Goal: Task Accomplishment & Management: Use online tool/utility

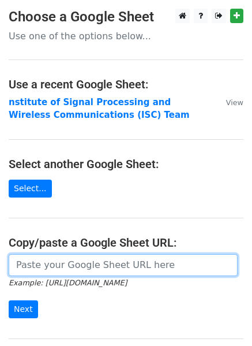
click at [62, 265] on input "url" at bounding box center [123, 265] width 229 height 22
paste input "https://docs.google.com/spreadsheets/d/1otIkD9Uc1t45kq2FmQsKW_1g--A6RLh_ysVhT1s…"
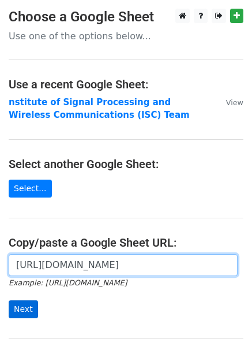
type input "https://docs.google.com/spreadsheets/d/1otIkD9Uc1t45kq2FmQsKW_1g--A6RLh_ysVhT1s…"
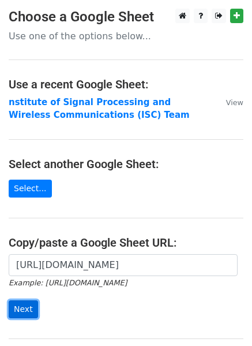
scroll to position [0, 0]
click at [27, 308] on input "Next" at bounding box center [23, 309] width 29 height 18
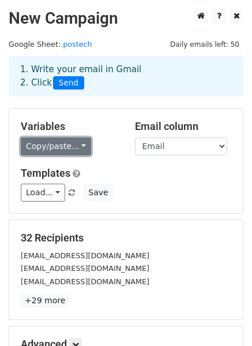
click at [55, 150] on link "Copy/paste..." at bounding box center [56, 146] width 70 height 18
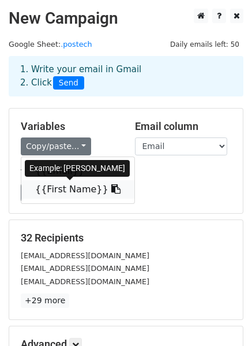
click at [63, 192] on link "{{First Name}}" at bounding box center [77, 189] width 113 height 18
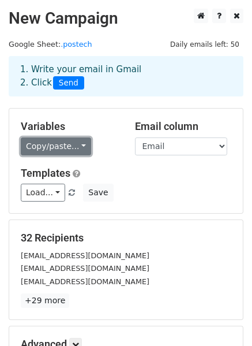
click at [64, 148] on link "Copy/paste..." at bounding box center [56, 146] width 70 height 18
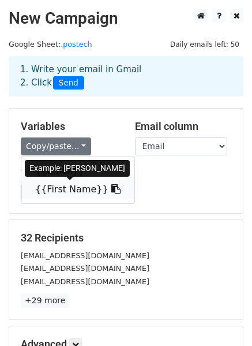
click at [66, 189] on link "{{First Name}}" at bounding box center [77, 189] width 113 height 18
